Goal: Ask a question: Seek information or help from site administrators or community

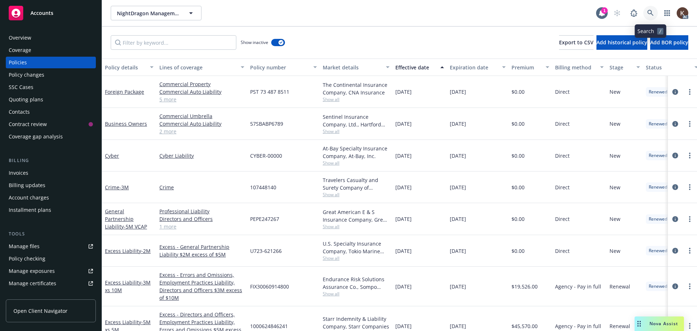
drag, startPoint x: 0, startPoint y: 0, endPoint x: 649, endPoint y: 15, distance: 649.6
click at [649, 15] on icon at bounding box center [651, 13] width 7 height 7
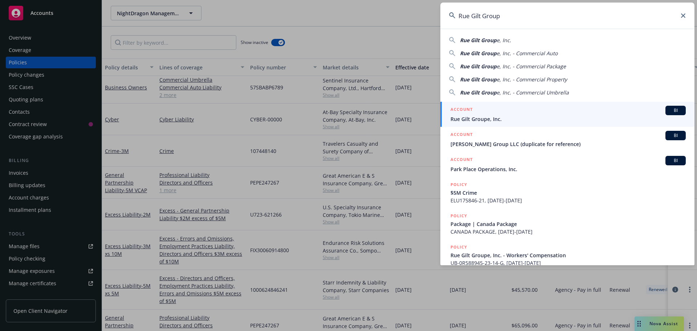
type input "Rue Gilt Group"
click at [499, 122] on span "Rue Gilt Groupe, Inc." at bounding box center [568, 119] width 235 height 8
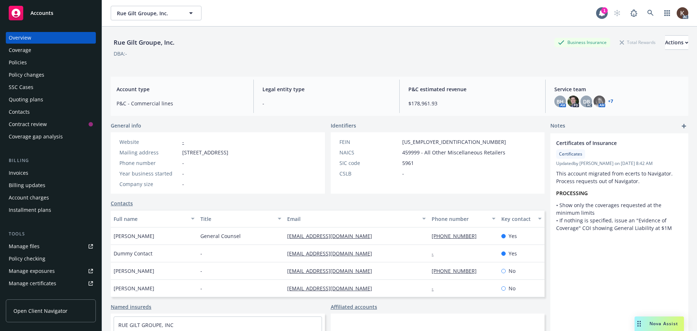
click at [48, 61] on div "Policies" at bounding box center [51, 63] width 84 height 12
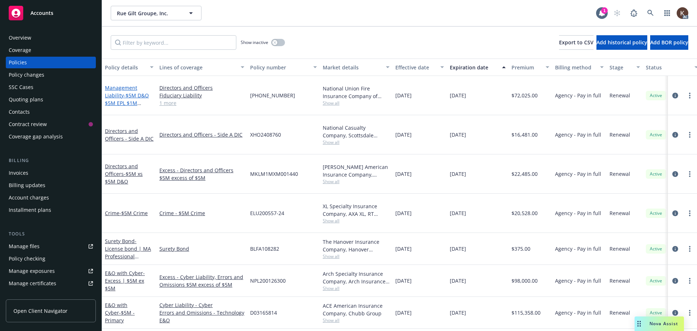
click at [121, 100] on span "- $5M D&O $5M EPL $1M Fiduciary" at bounding box center [127, 103] width 44 height 22
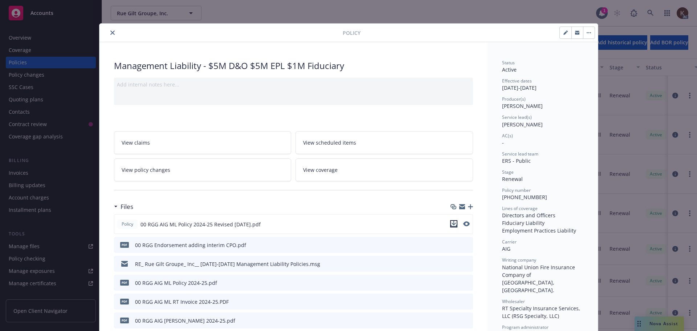
click at [452, 224] on icon "download file" at bounding box center [454, 223] width 5 height 4
drag, startPoint x: 108, startPoint y: 33, endPoint x: 114, endPoint y: 39, distance: 8.3
click at [110, 33] on icon "close" at bounding box center [112, 33] width 4 height 4
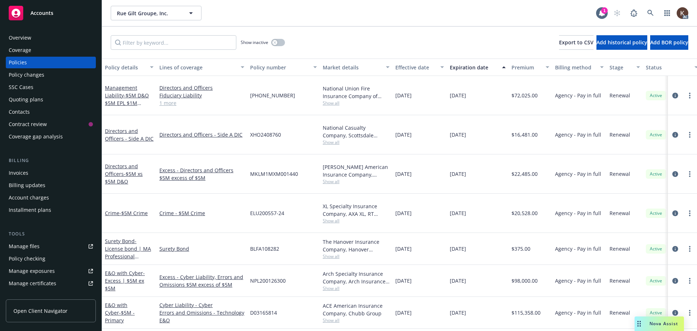
click at [667, 318] on div "Nova Assist" at bounding box center [659, 323] width 49 height 15
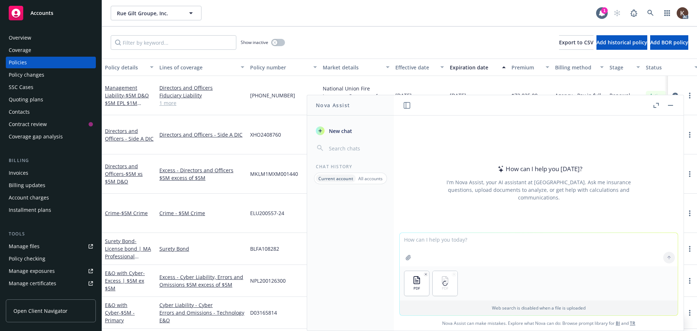
click at [461, 249] on textarea at bounding box center [539, 249] width 278 height 33
type textarea "X"
type textarea "Can you review this demand letter for coverage under the EPL policy?"
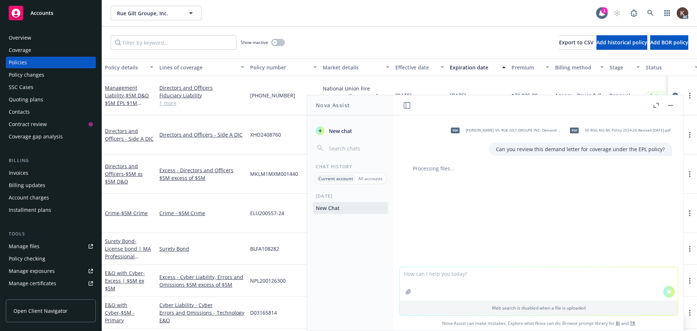
click at [463, 276] on textarea at bounding box center [539, 283] width 278 height 33
drag, startPoint x: 413, startPoint y: 238, endPoint x: 432, endPoint y: 206, distance: 36.8
click at [394, 237] on div "Nova Assist New chat Chat History Current account All accounts [DATE] New Chat …" at bounding box center [539, 213] width 291 height 236
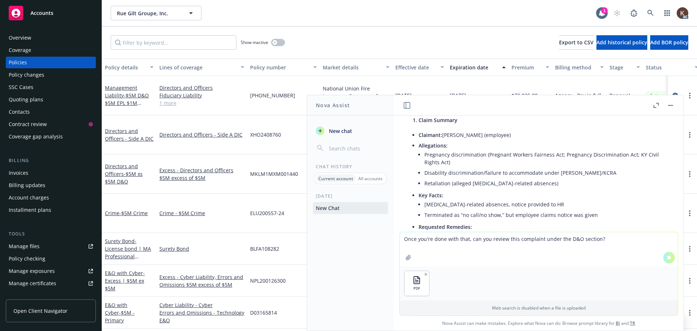
scroll to position [73, 0]
click at [579, 186] on ul "Claimant: [PERSON_NAME] (employee) Allegations: Pregnancy discrimination (Pregn…" at bounding box center [542, 189] width 246 height 121
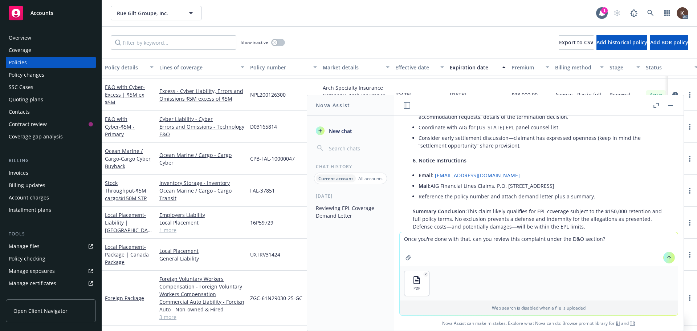
scroll to position [645, 0]
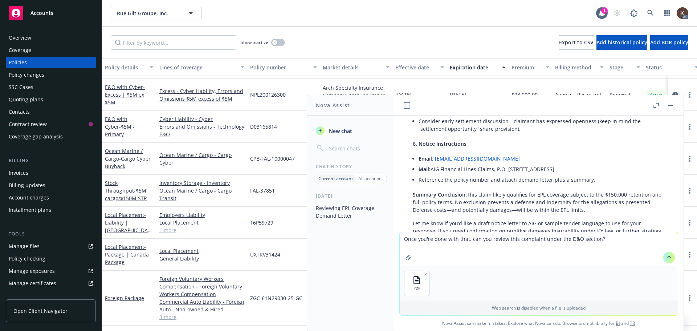
drag, startPoint x: 470, startPoint y: 239, endPoint x: 376, endPoint y: 239, distance: 93.7
click at [394, 239] on div "Nova Assist New chat Chat History Current account All accounts [DATE] Reviewing…" at bounding box center [539, 213] width 291 height 236
type textarea "Now can you review this complaint under the D&O section?"
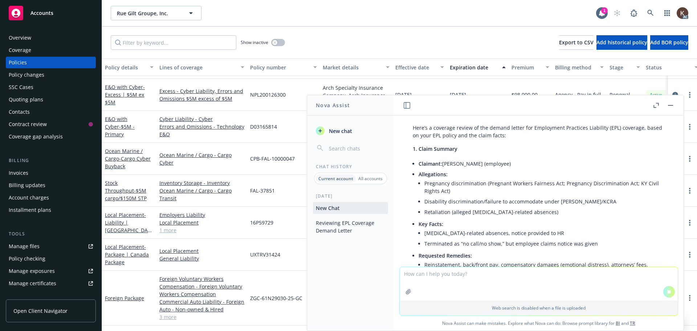
scroll to position [7, 0]
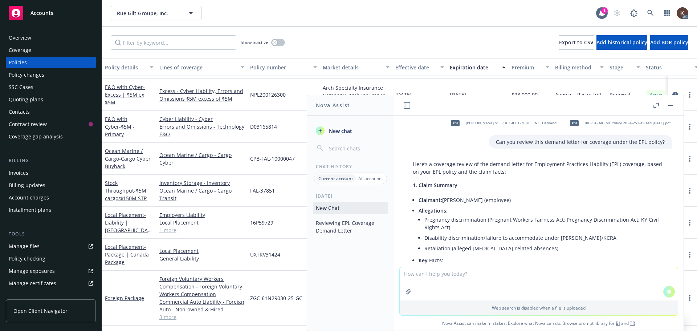
drag, startPoint x: 427, startPoint y: 219, endPoint x: 567, endPoint y: 248, distance: 143.3
click at [588, 252] on ul "Pregnancy discrimination (Pregnant Workers Fairness Act; Pregnancy Discriminati…" at bounding box center [545, 233] width 240 height 39
copy ul "regnancy discrimination (Pregnant Workers Fairness Act; Pregnancy Discriminatio…"
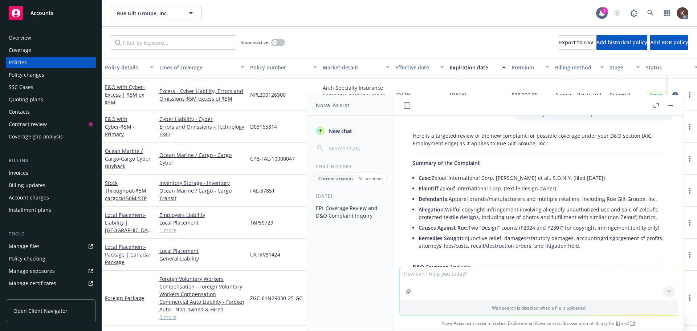
scroll to position [884, 0]
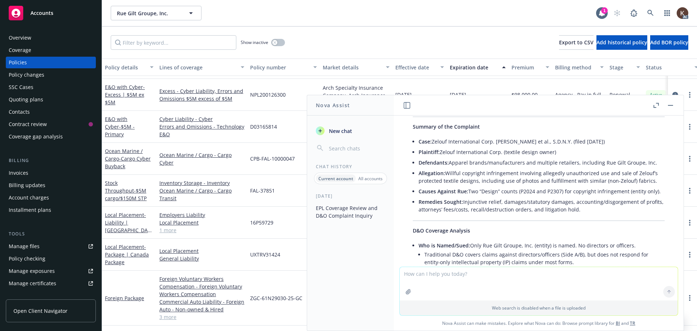
drag, startPoint x: 446, startPoint y: 182, endPoint x: 649, endPoint y: 189, distance: 203.6
click at [649, 186] on li "Allegation: Willful copyright infringement involving allegedly unauthorized use…" at bounding box center [542, 177] width 246 height 18
copy li "Willful copyright infringement involving allegedly unauthorized use and sale of…"
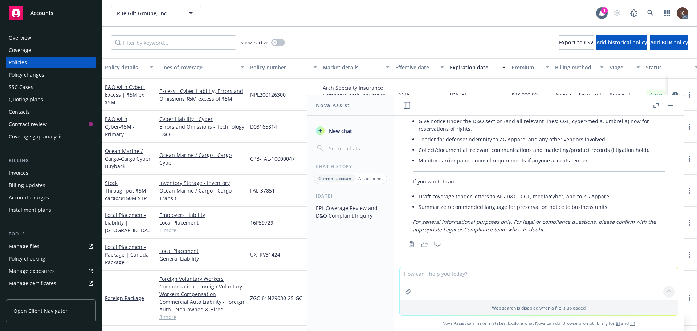
scroll to position [1429, 0]
